Goal: Information Seeking & Learning: Learn about a topic

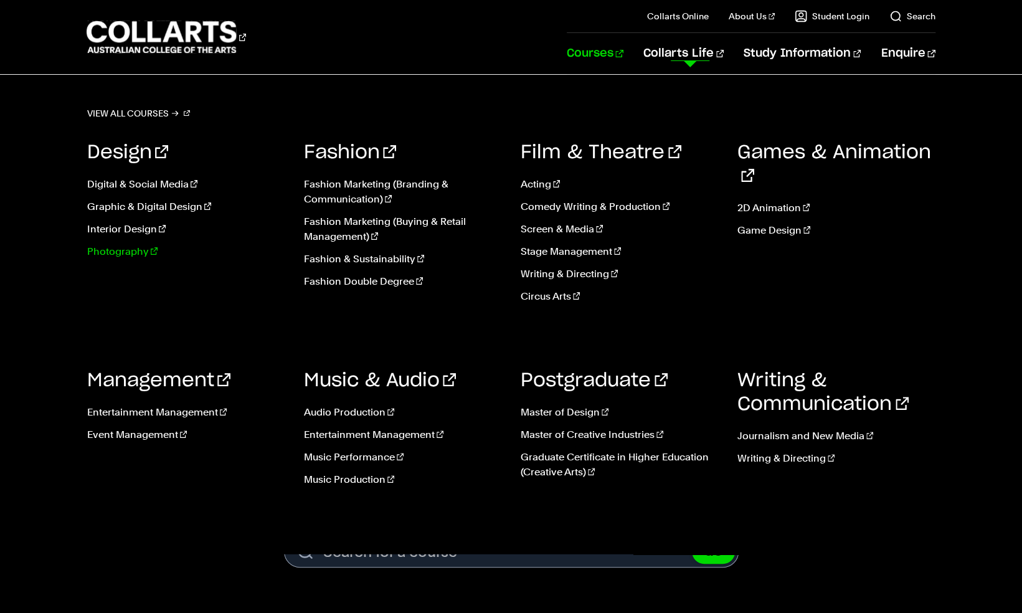
click at [128, 244] on link "Photography" at bounding box center [186, 251] width 198 height 15
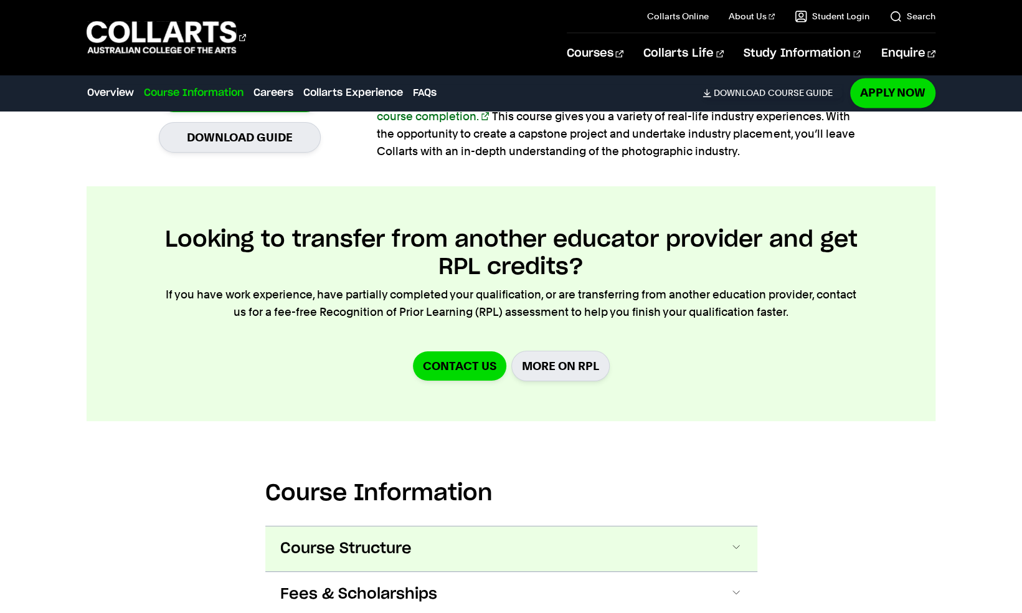
click at [687, 526] on button "Course Structure" at bounding box center [511, 548] width 492 height 45
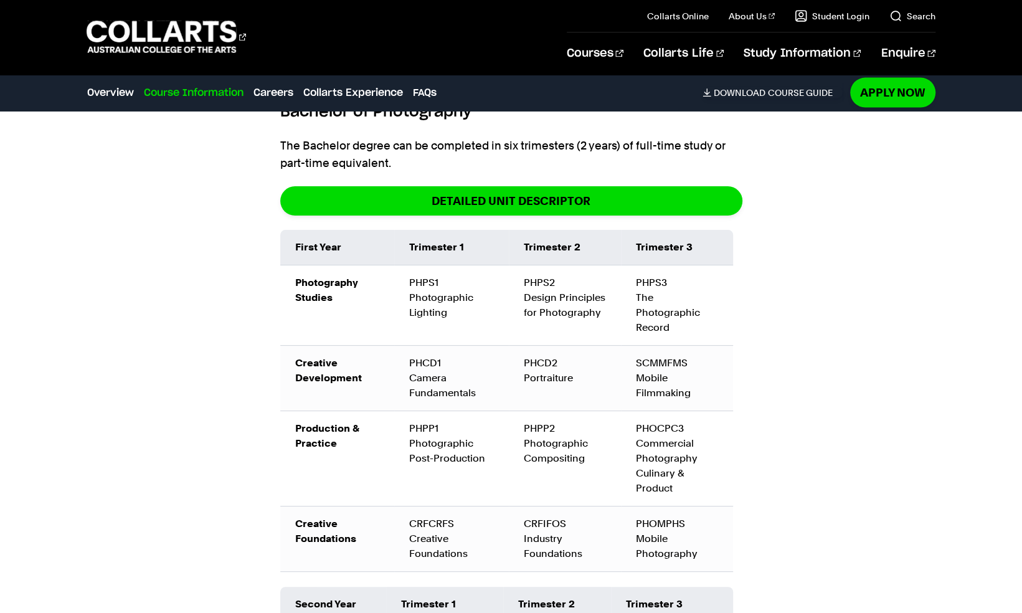
scroll to position [1701, 0]
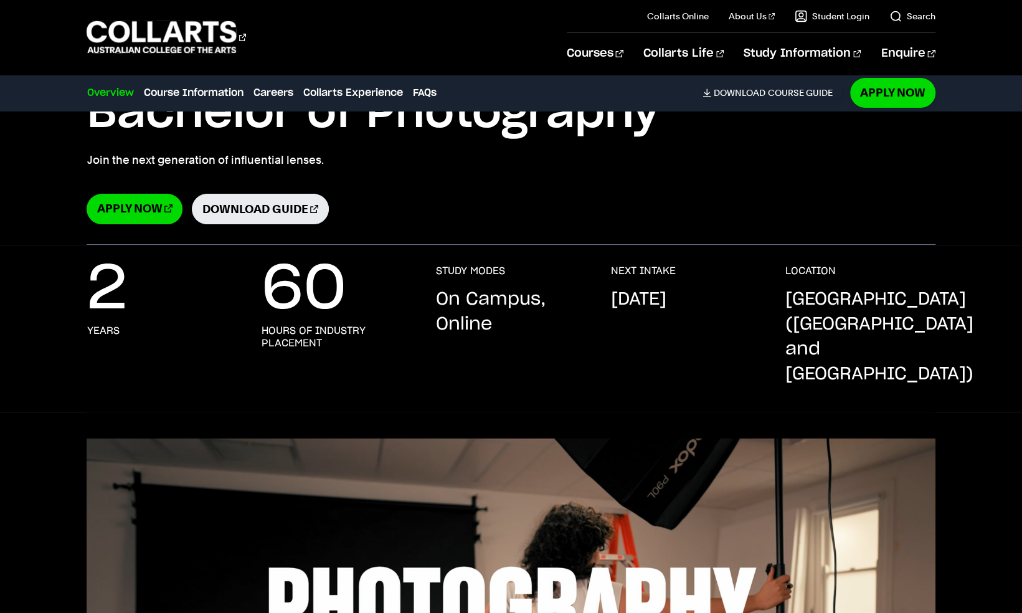
scroll to position [0, 0]
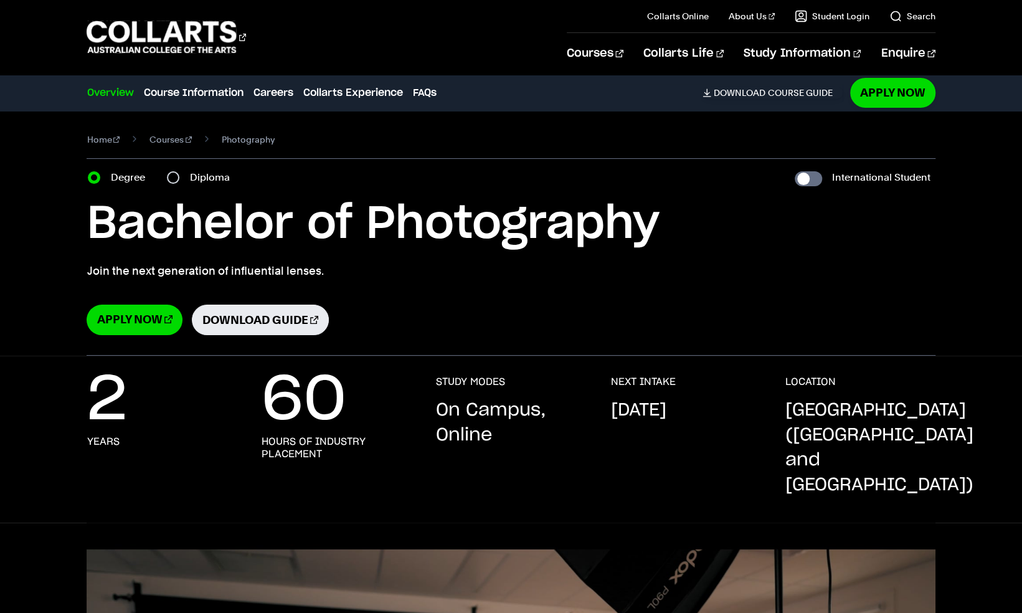
click at [189, 169] on label "Diploma" at bounding box center [212, 177] width 47 height 17
click at [174, 171] on input "Diploma" at bounding box center [173, 177] width 12 height 12
radio input "true"
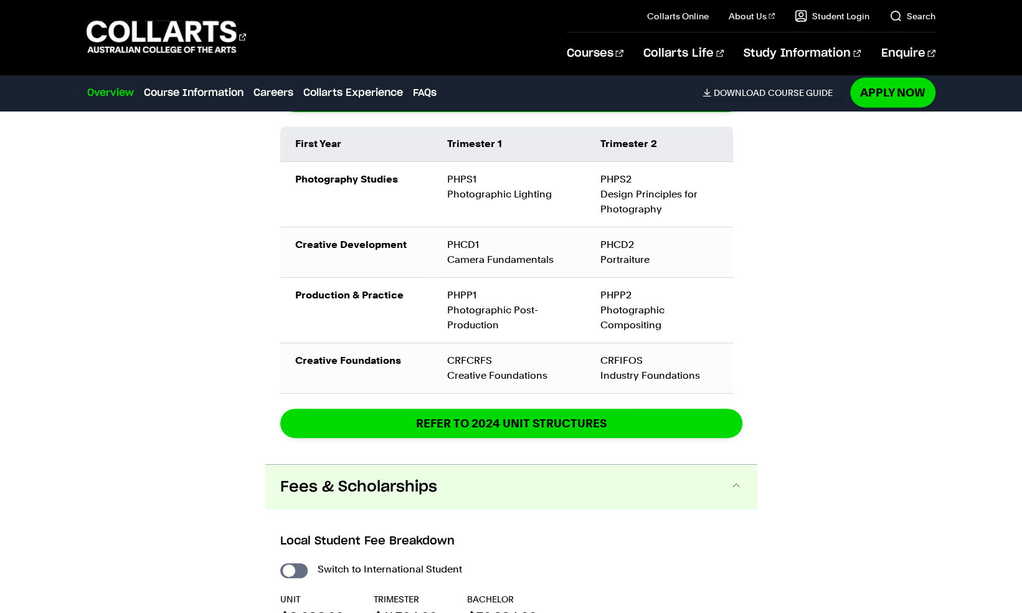
scroll to position [1822, 0]
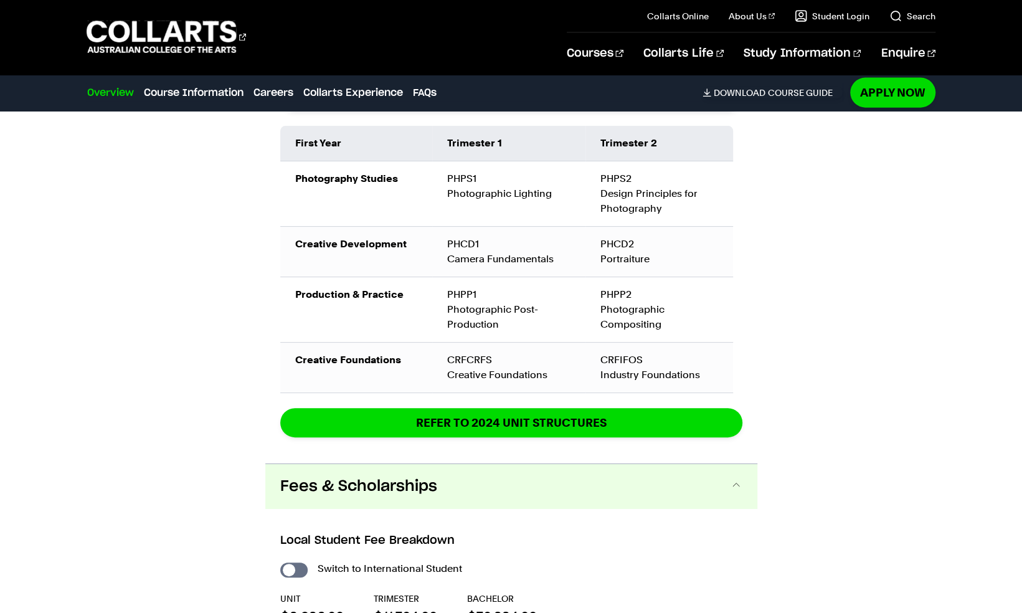
click at [930, 351] on div "Course Information Course Structure Diploma of Photography The Diploma can be c…" at bounding box center [511, 371] width 1022 height 1108
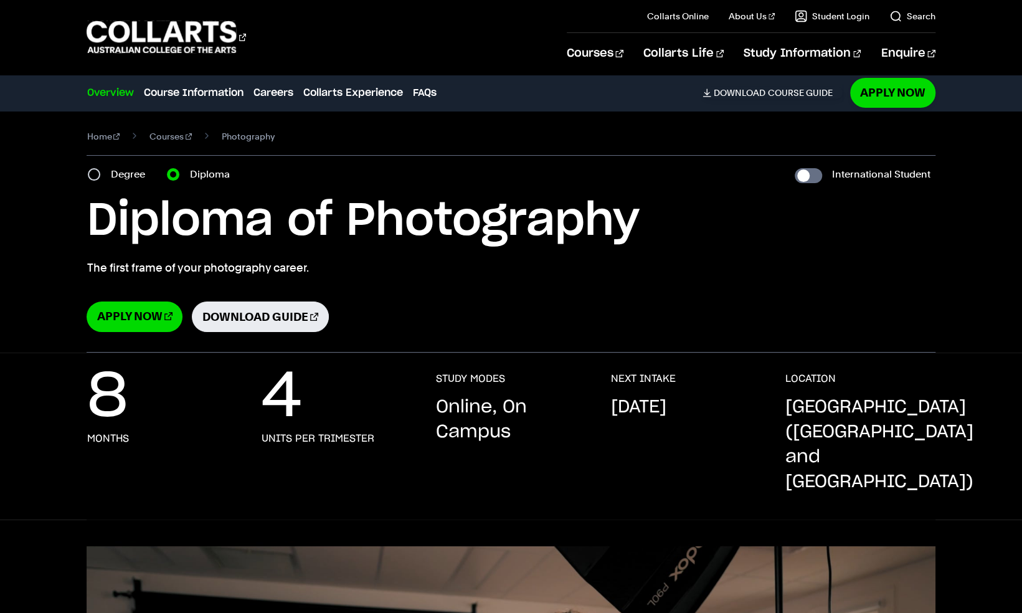
scroll to position [0, 0]
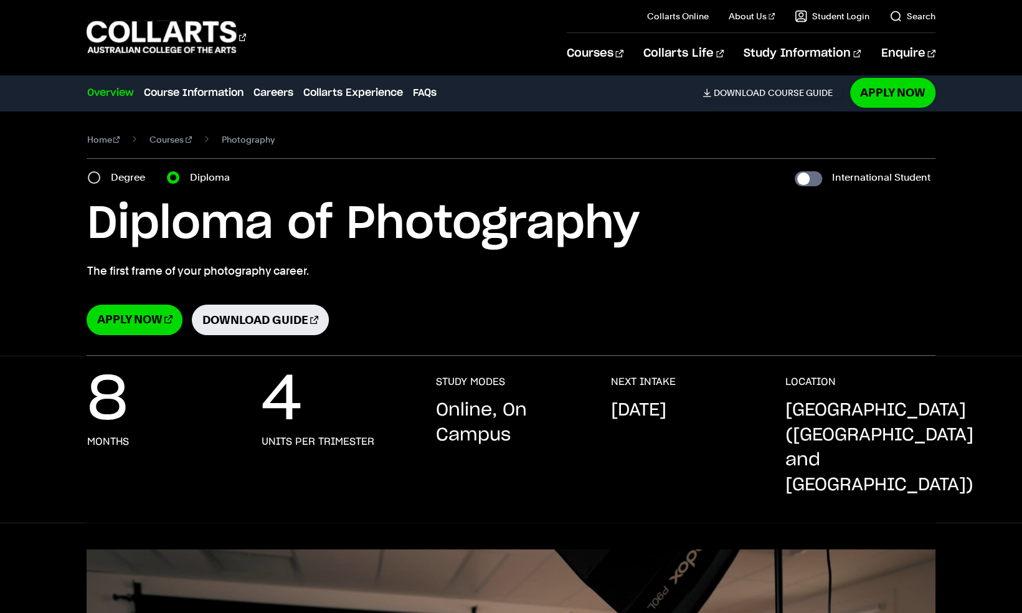
click at [112, 169] on label "Degree" at bounding box center [131, 177] width 42 height 17
click at [100, 171] on input "Degree" at bounding box center [94, 177] width 12 height 12
radio input "true"
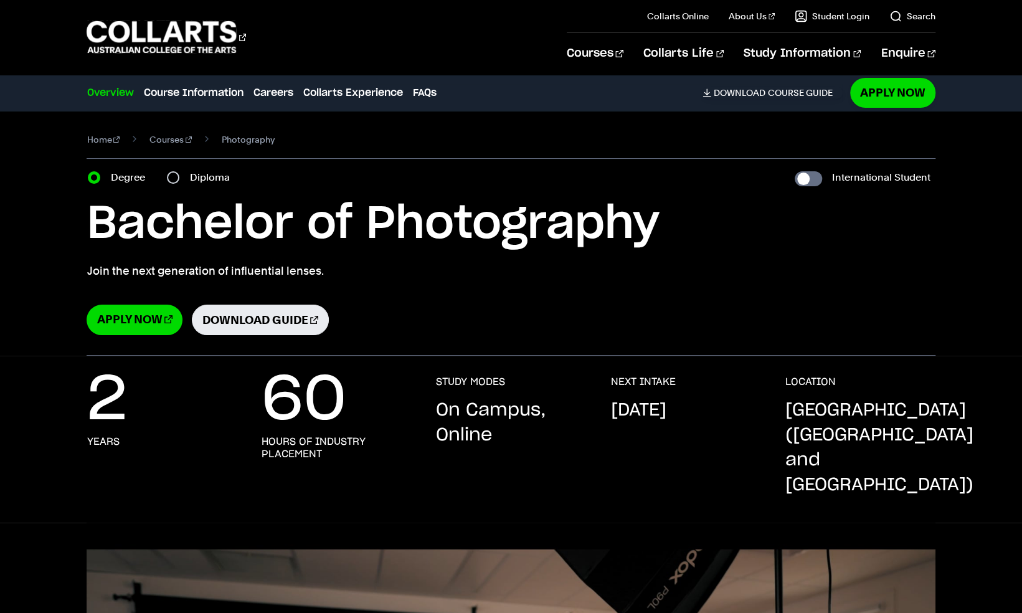
click at [189, 169] on label "Diploma" at bounding box center [212, 177] width 47 height 17
click at [178, 171] on input "Diploma" at bounding box center [173, 177] width 12 height 12
radio input "true"
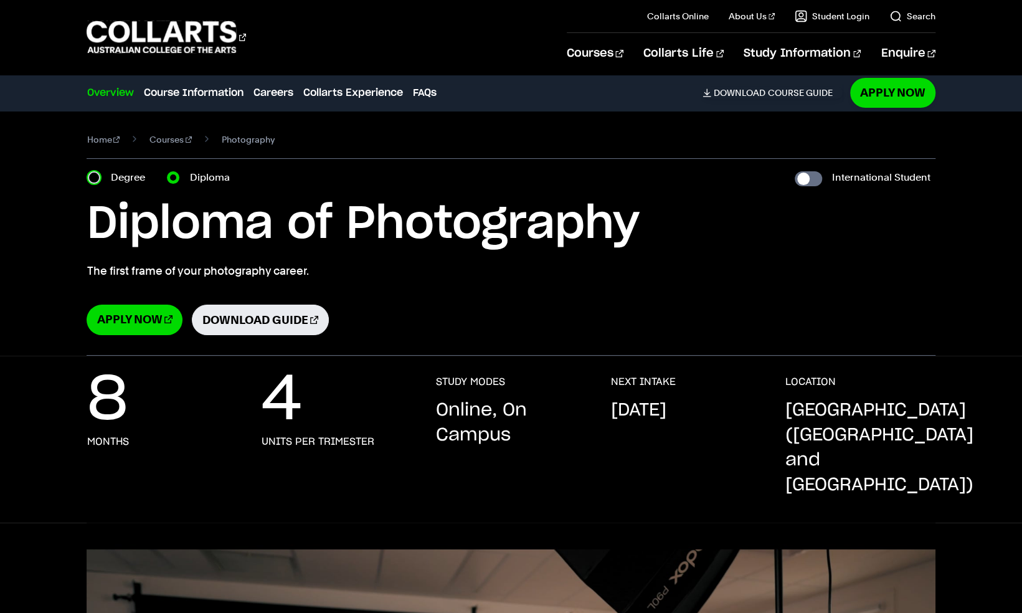
click at [94, 171] on input "Degree" at bounding box center [94, 177] width 12 height 12
radio input "true"
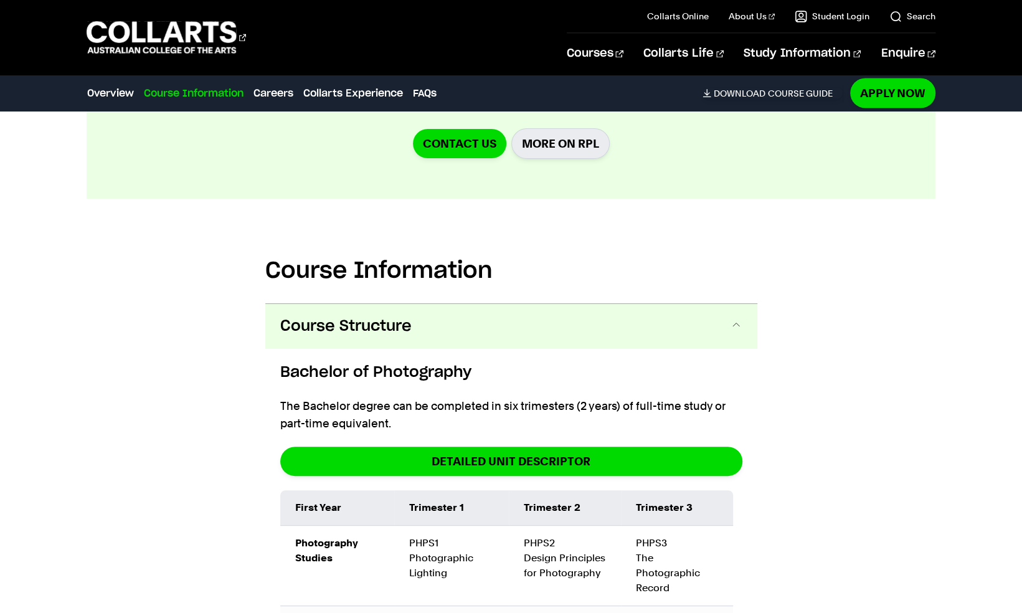
scroll to position [1425, 0]
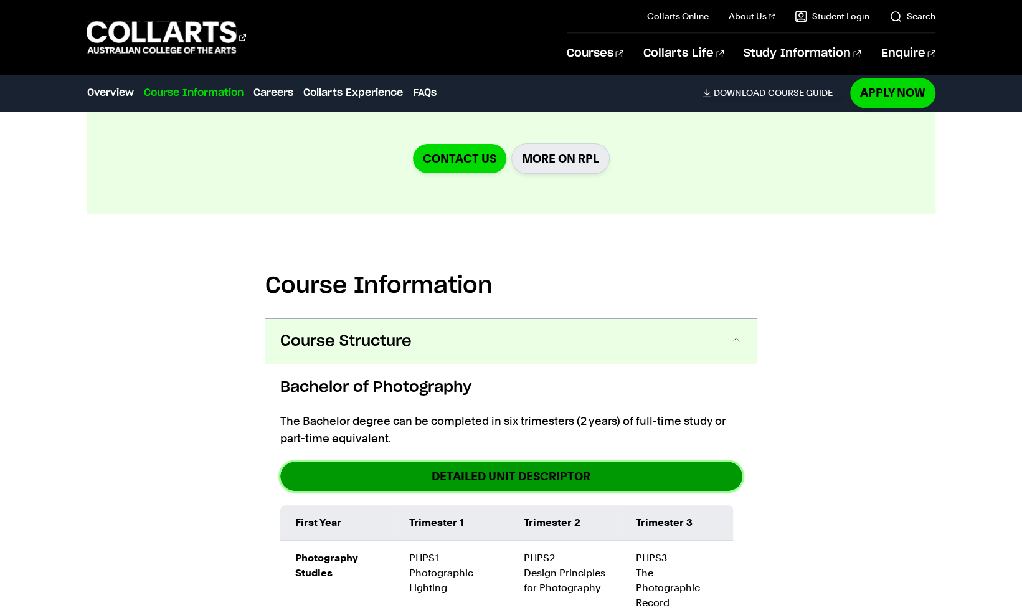
click at [609, 461] on link "DETAILED UNIT DESCRIPTOR" at bounding box center [511, 475] width 462 height 29
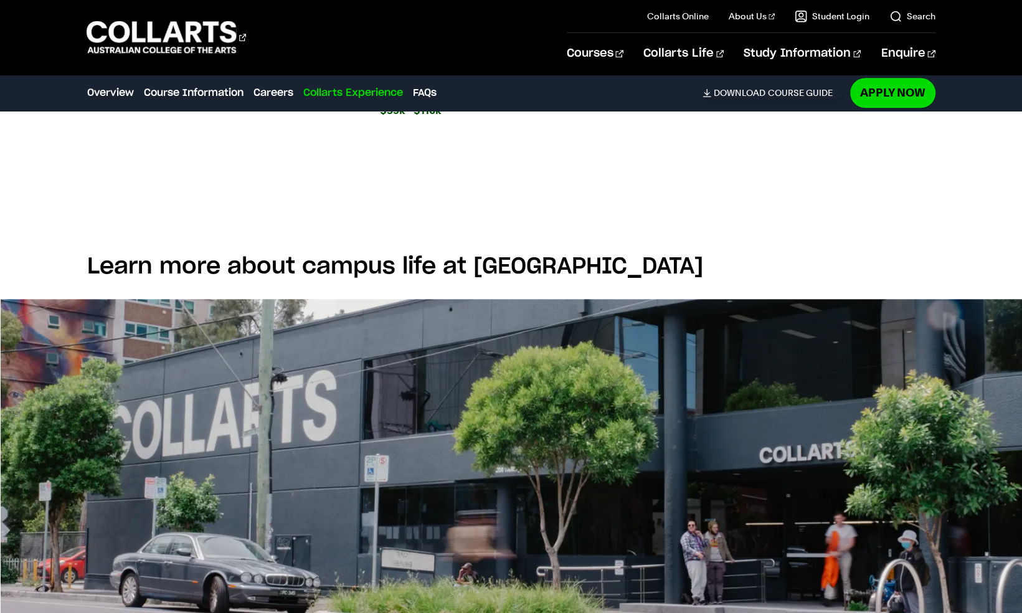
scroll to position [3795, 0]
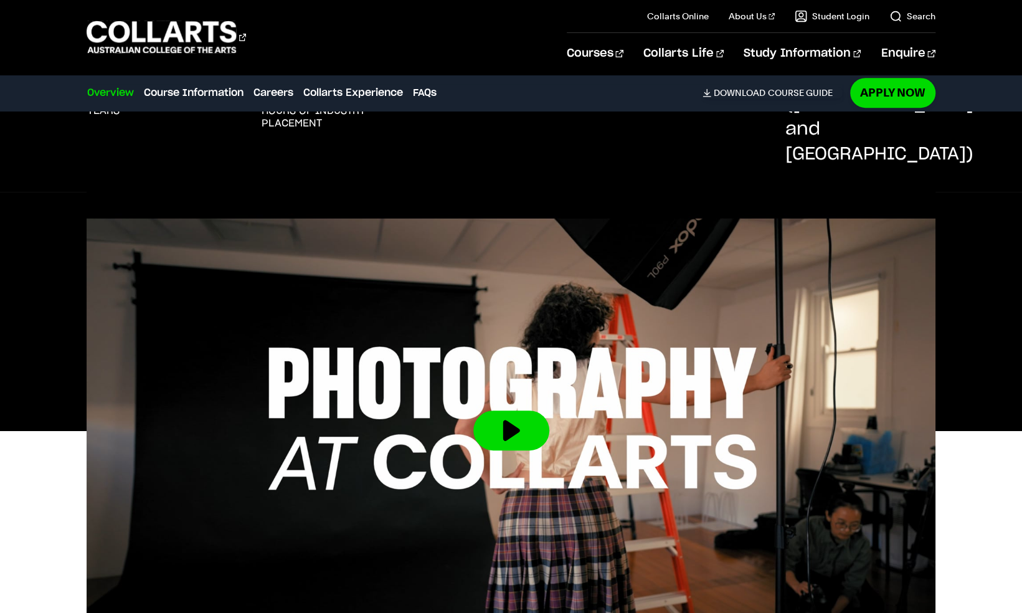
scroll to position [337, 0]
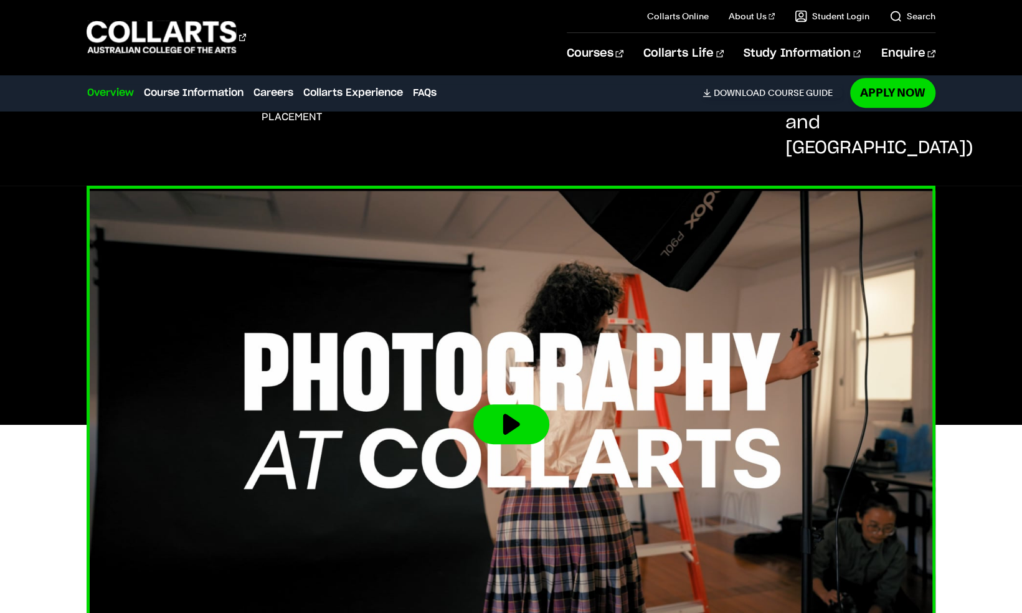
click at [504, 404] on button at bounding box center [511, 424] width 76 height 40
